Goal: Task Accomplishment & Management: Use online tool/utility

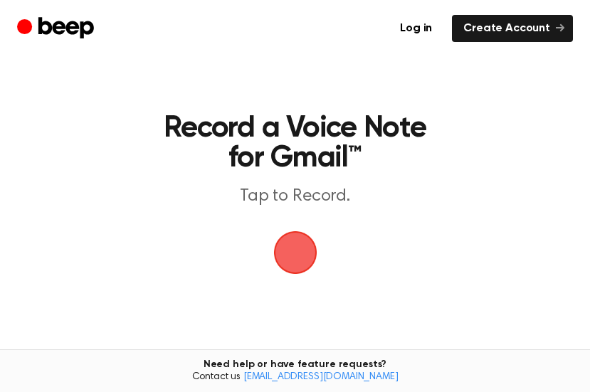
click at [282, 242] on span "button" at bounding box center [296, 253] width 40 height 40
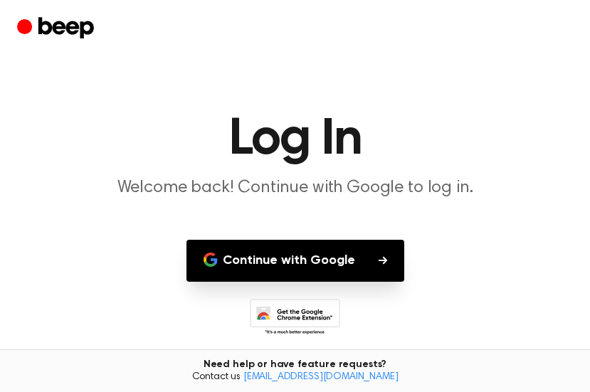
click at [323, 263] on button "Continue with Google" at bounding box center [296, 261] width 218 height 42
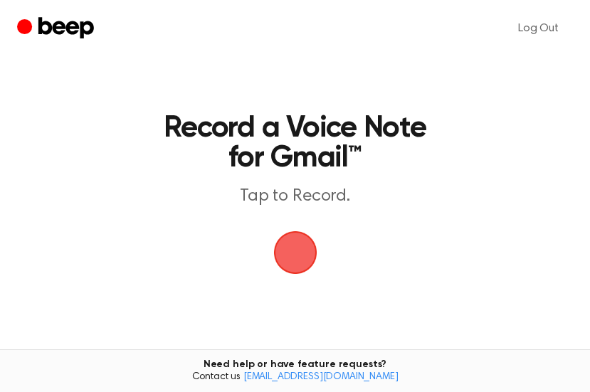
click at [293, 239] on span "button" at bounding box center [296, 253] width 40 height 40
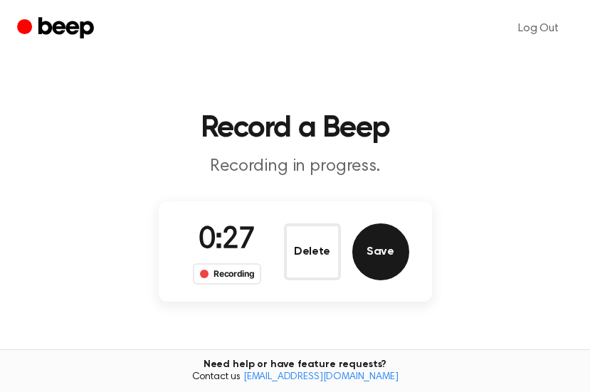
click at [381, 251] on button "Save" at bounding box center [380, 252] width 57 height 57
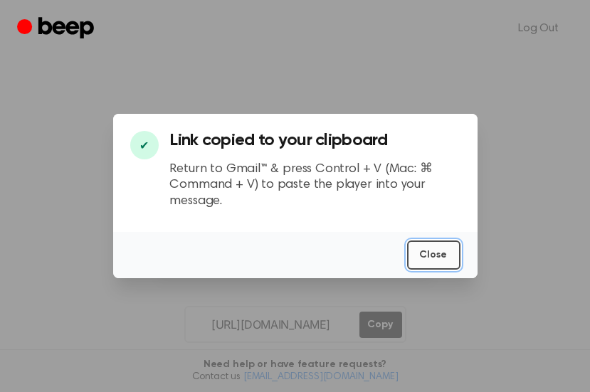
click at [438, 254] on button "Close" at bounding box center [433, 255] width 53 height 29
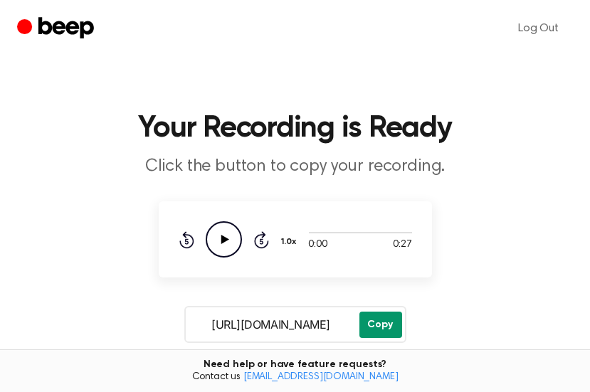
click at [379, 322] on button "Copy" at bounding box center [381, 325] width 43 height 26
click at [372, 318] on button "Copy" at bounding box center [381, 325] width 43 height 26
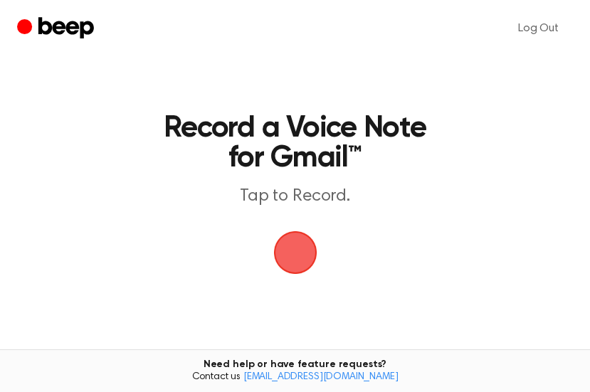
click at [283, 235] on span "button" at bounding box center [294, 252] width 53 height 53
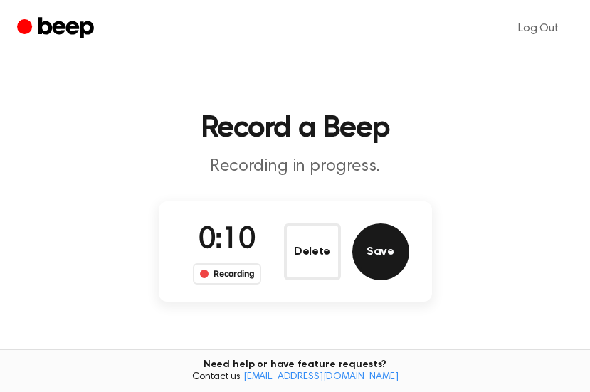
click at [374, 241] on button "Save" at bounding box center [380, 252] width 57 height 57
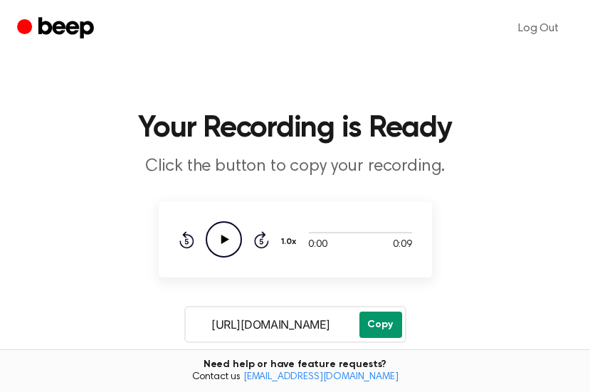
click at [381, 316] on button "Copy" at bounding box center [381, 325] width 43 height 26
click at [375, 327] on button "Copy" at bounding box center [381, 325] width 43 height 26
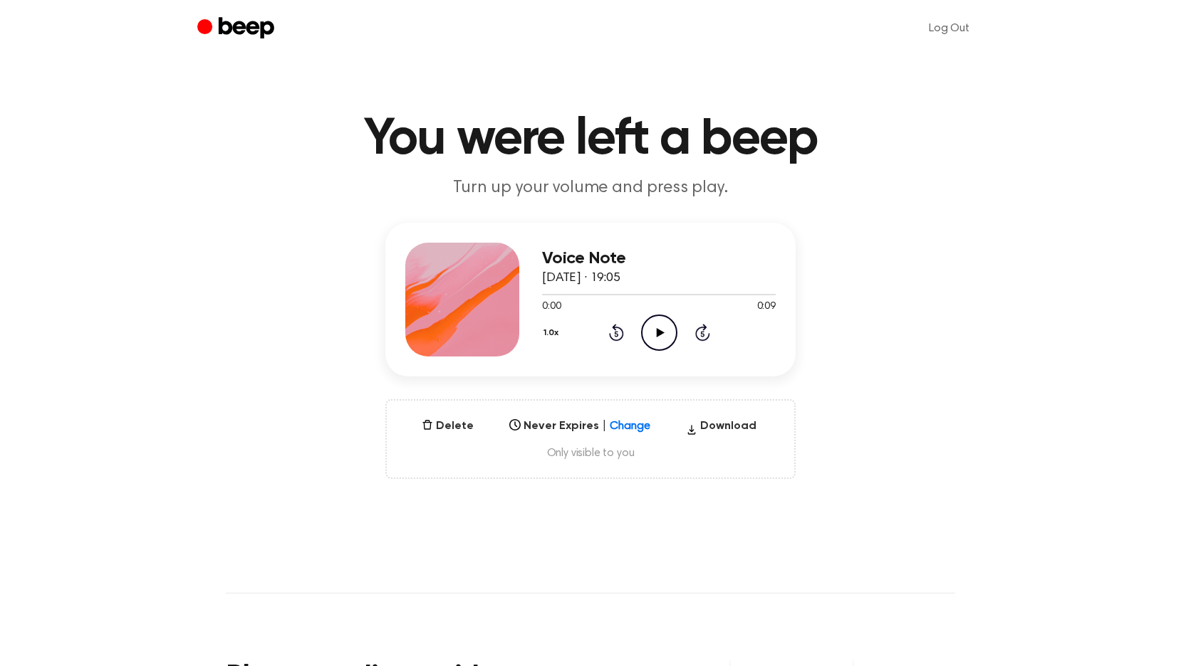
click at [657, 328] on icon at bounding box center [660, 332] width 8 height 9
click at [444, 423] on button "Delete" at bounding box center [447, 426] width 63 height 17
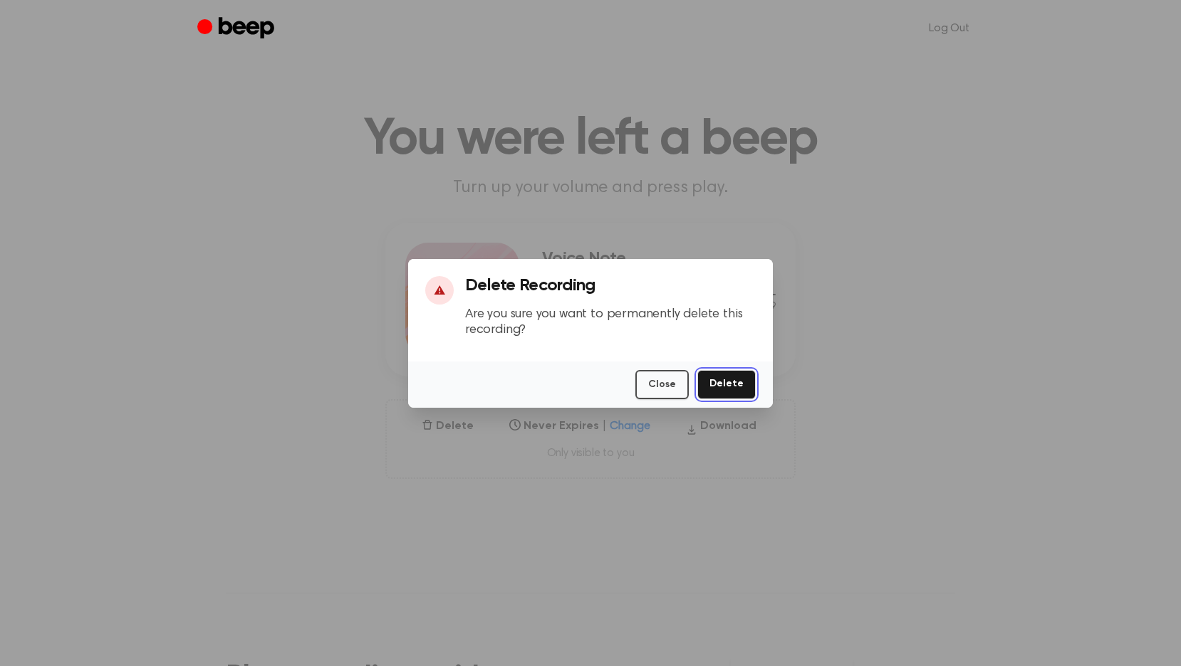
click at [723, 383] on button "Delete" at bounding box center [726, 384] width 58 height 29
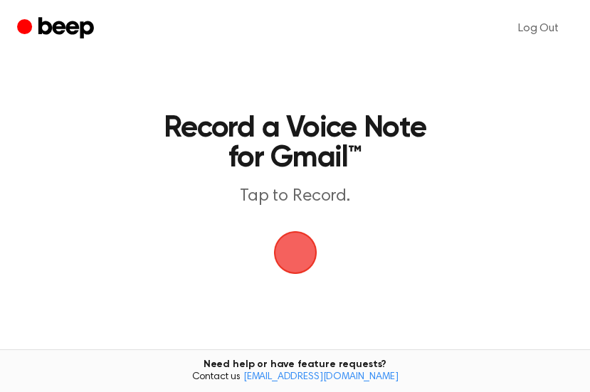
click at [296, 248] on span "button" at bounding box center [296, 253] width 40 height 40
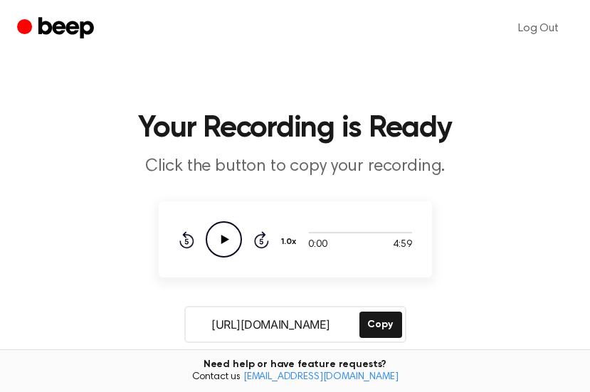
click at [140, 79] on main "Your Recording is Ready Click the button to copy your recording. 0:00 4:59 Your…" at bounding box center [295, 300] width 590 height 601
click at [378, 318] on button "Copy" at bounding box center [381, 325] width 43 height 26
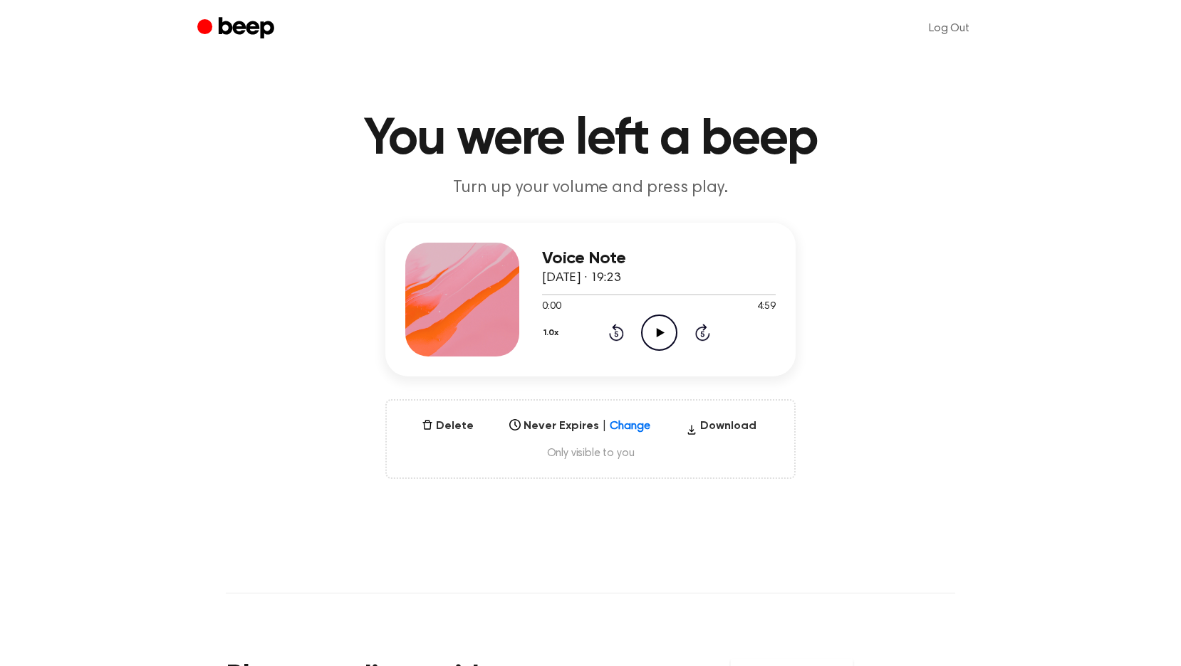
click at [659, 328] on icon "Play Audio" at bounding box center [659, 333] width 36 height 36
click at [556, 417] on div "Select..." at bounding box center [566, 422] width 110 height 14
click at [526, 471] on div "Never" at bounding box center [579, 478] width 152 height 25
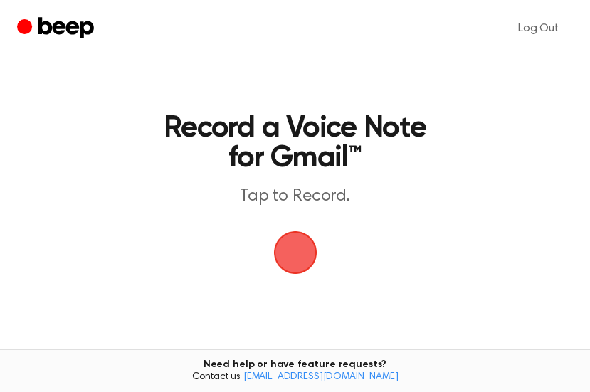
click at [291, 239] on span "button" at bounding box center [296, 253] width 80 height 80
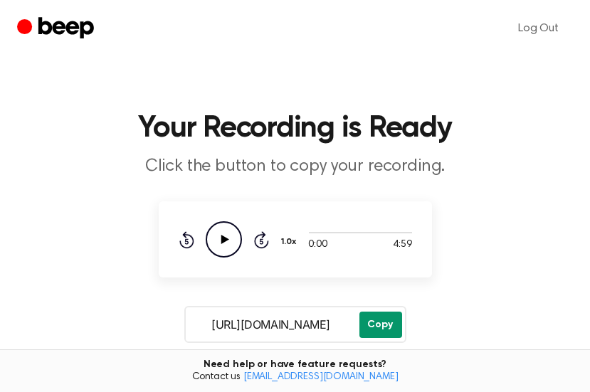
click at [386, 322] on button "Copy" at bounding box center [381, 325] width 43 height 26
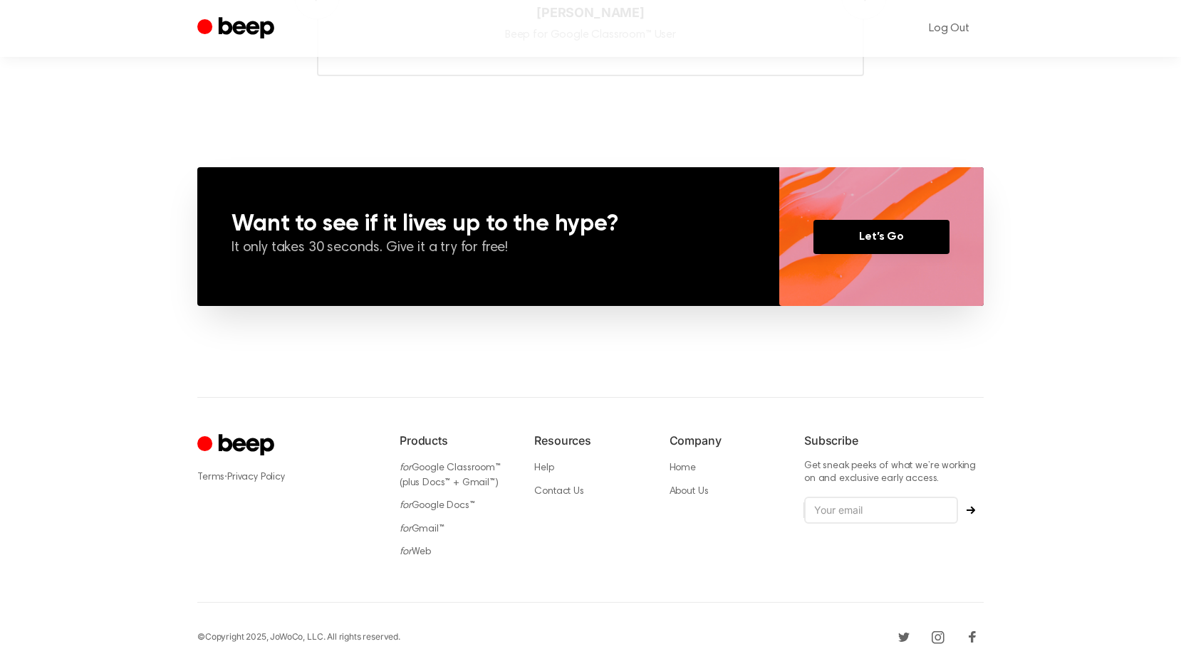
scroll to position [946, 0]
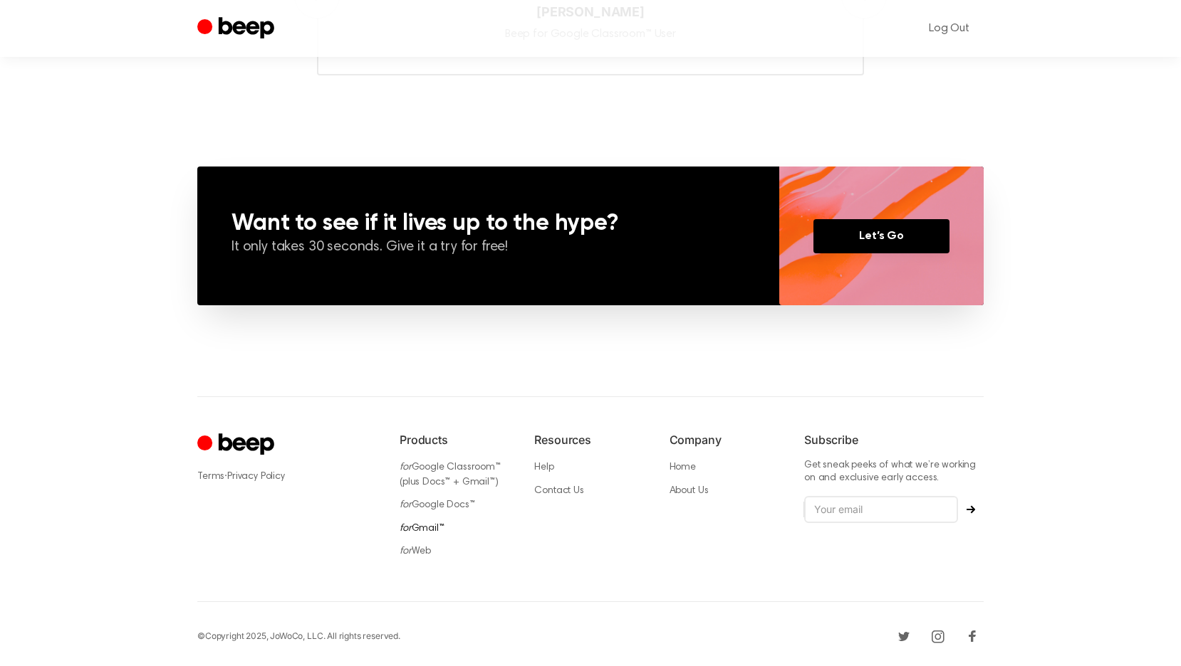
click at [428, 524] on link "for Gmail™" at bounding box center [421, 529] width 45 height 10
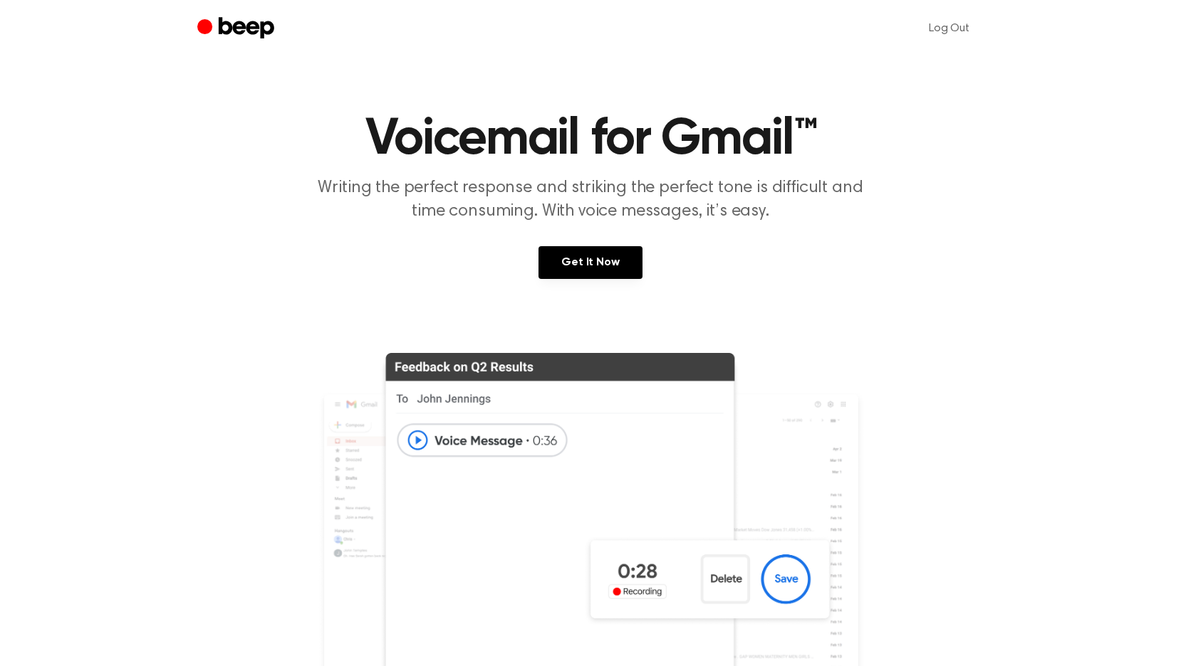
click at [428, 524] on img at bounding box center [590, 536] width 547 height 366
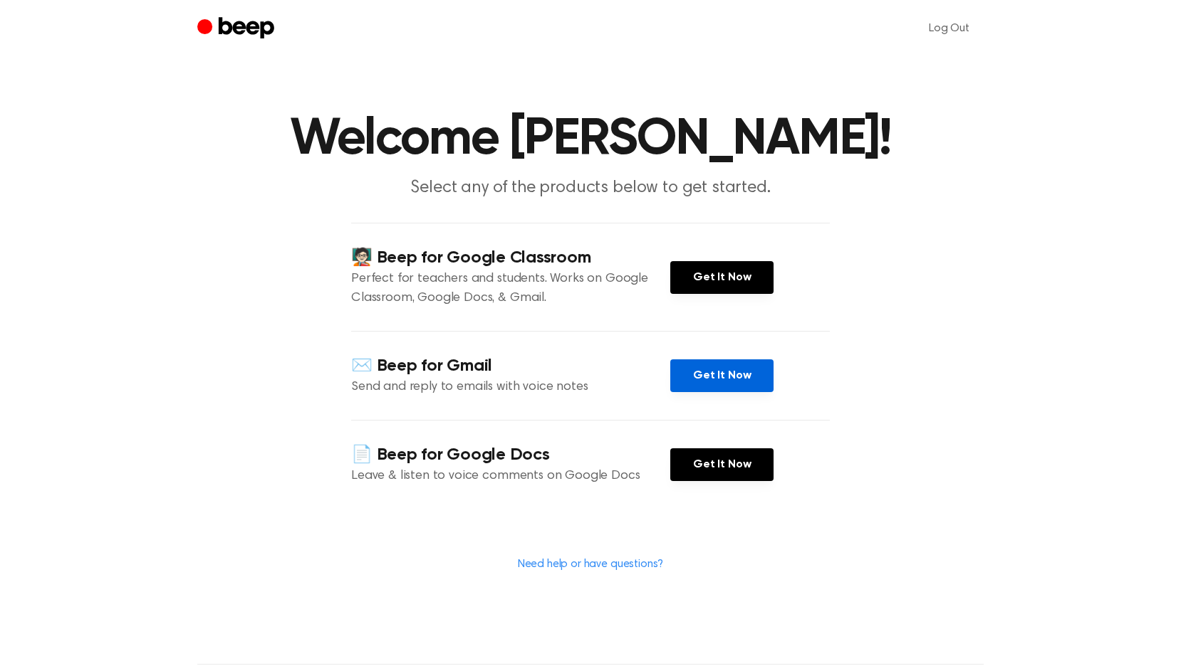
click at [699, 370] on link "Get It Now" at bounding box center [721, 376] width 103 height 33
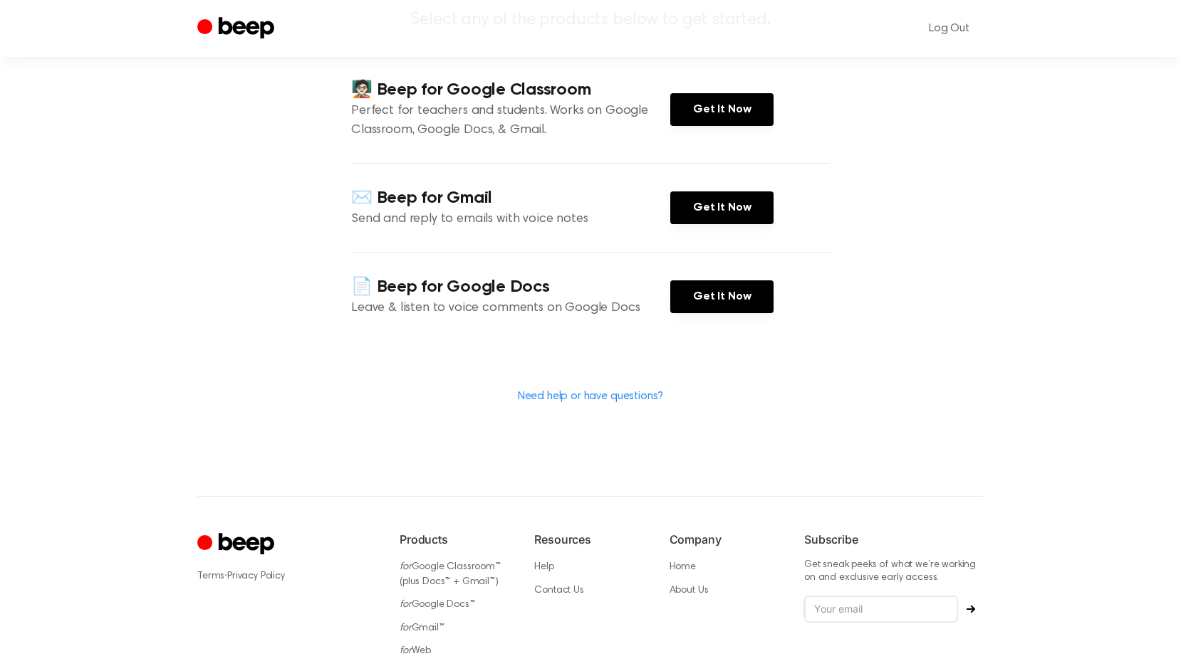
scroll to position [173, 0]
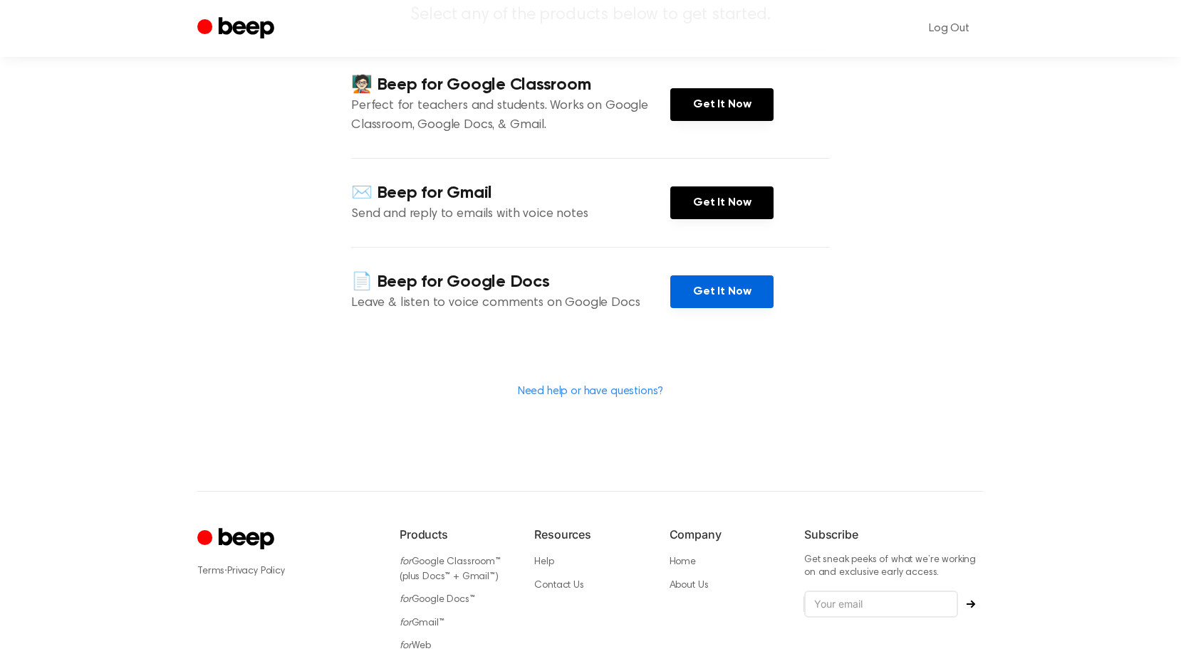
click at [710, 299] on link "Get It Now" at bounding box center [721, 292] width 103 height 33
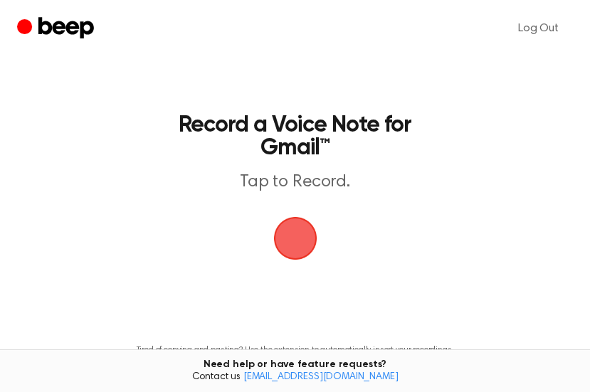
click at [288, 229] on span "button" at bounding box center [295, 238] width 48 height 48
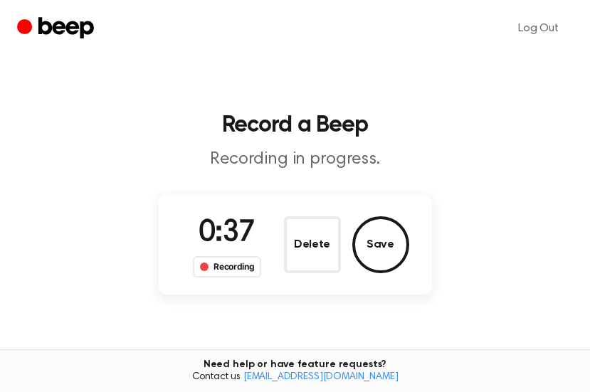
click at [238, 268] on div "Recording" at bounding box center [227, 266] width 69 height 21
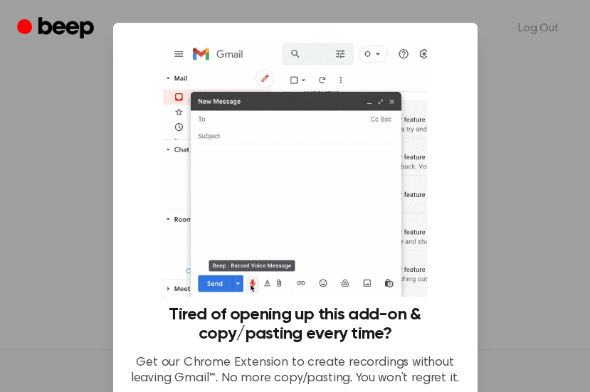
click at [333, 173] on img at bounding box center [295, 168] width 264 height 257
click at [274, 127] on img at bounding box center [295, 168] width 264 height 257
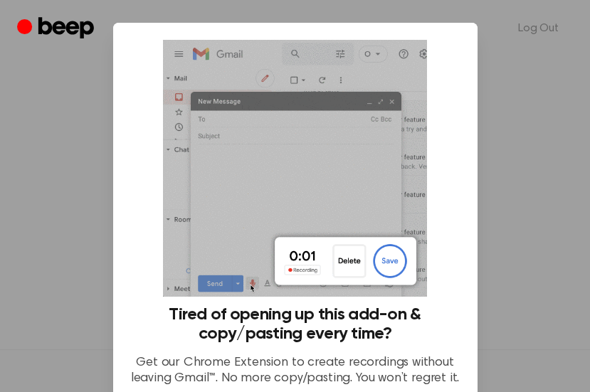
click at [135, 42] on ul "Log Out" at bounding box center [341, 28] width 464 height 34
click at [311, 340] on h3 "Tired of opening up this add-on & copy/pasting every time?" at bounding box center [295, 324] width 330 height 38
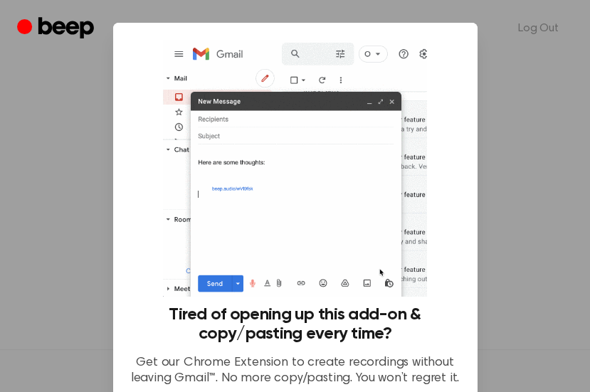
click at [311, 340] on h3 "Tired of opening up this add-on & copy/pasting every time?" at bounding box center [295, 324] width 330 height 38
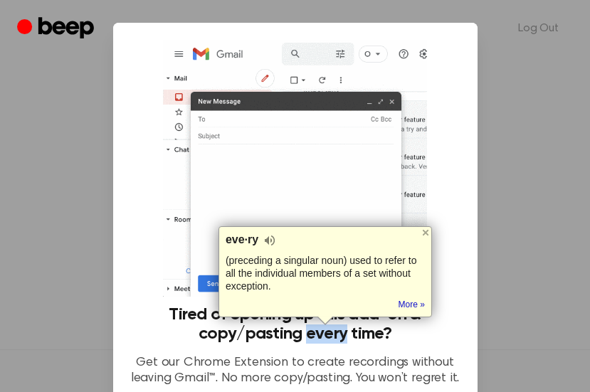
click at [61, 15] on icon "Beep" at bounding box center [57, 29] width 80 height 28
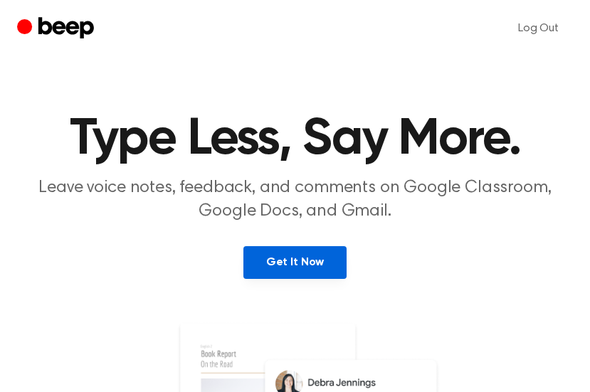
click at [284, 264] on link "Get It Now" at bounding box center [295, 262] width 103 height 33
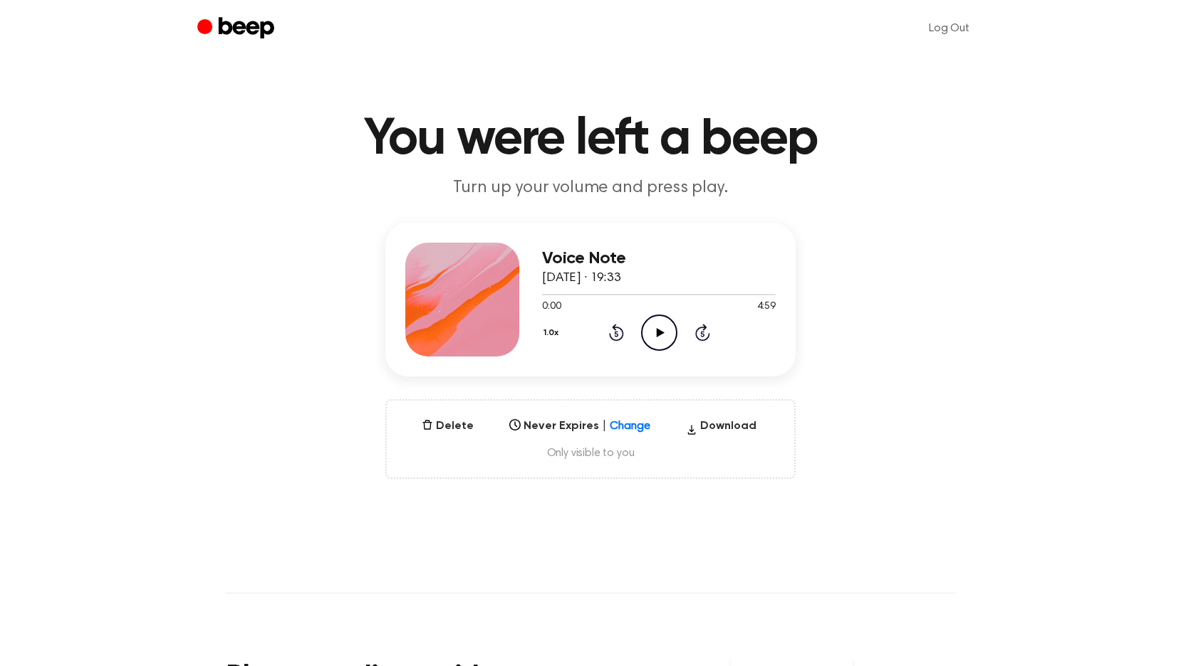
click at [656, 326] on icon "Play Audio" at bounding box center [659, 333] width 36 height 36
click at [440, 421] on button "Delete" at bounding box center [447, 426] width 63 height 17
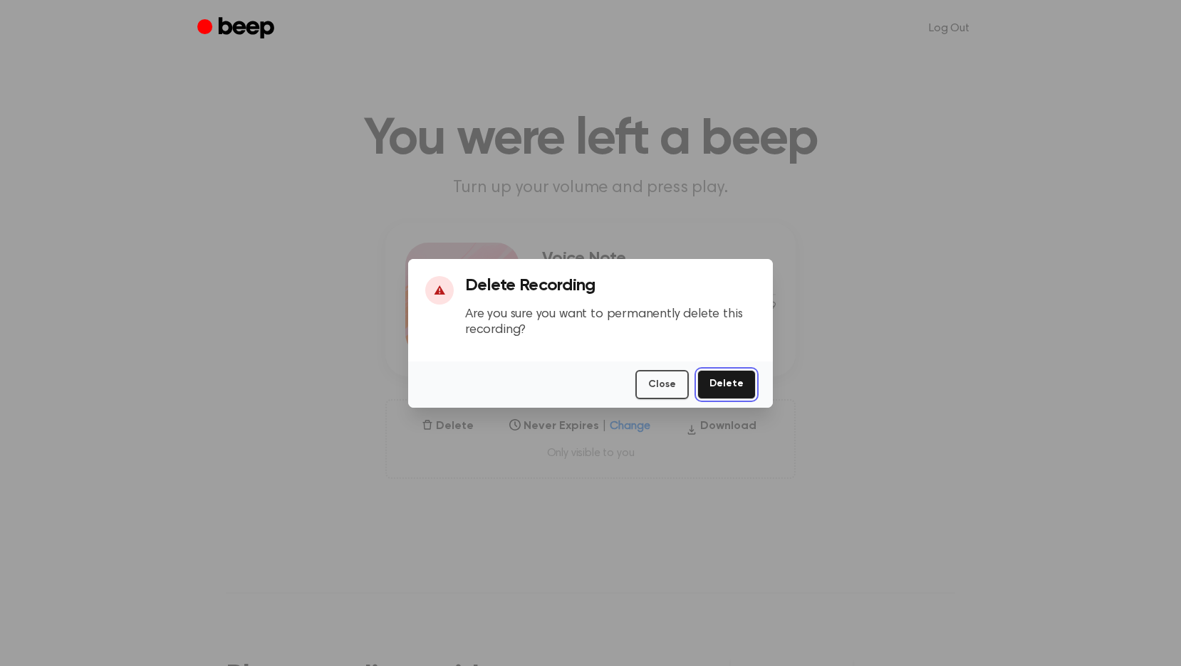
click at [728, 380] on button "Delete" at bounding box center [726, 384] width 58 height 29
